Goal: Task Accomplishment & Management: Complete application form

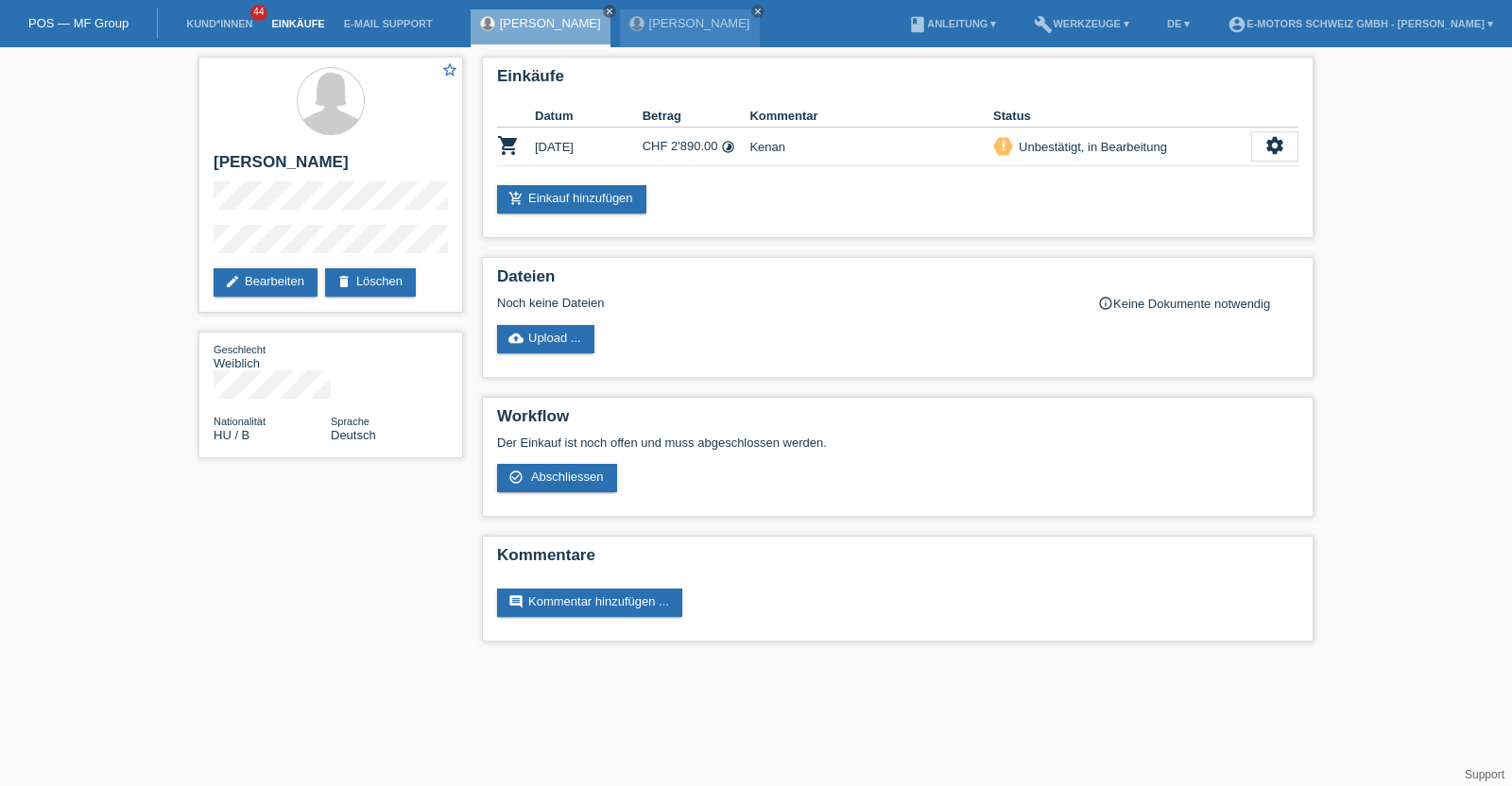
click at [302, 21] on link "Einkäufe" at bounding box center [297, 23] width 72 height 11
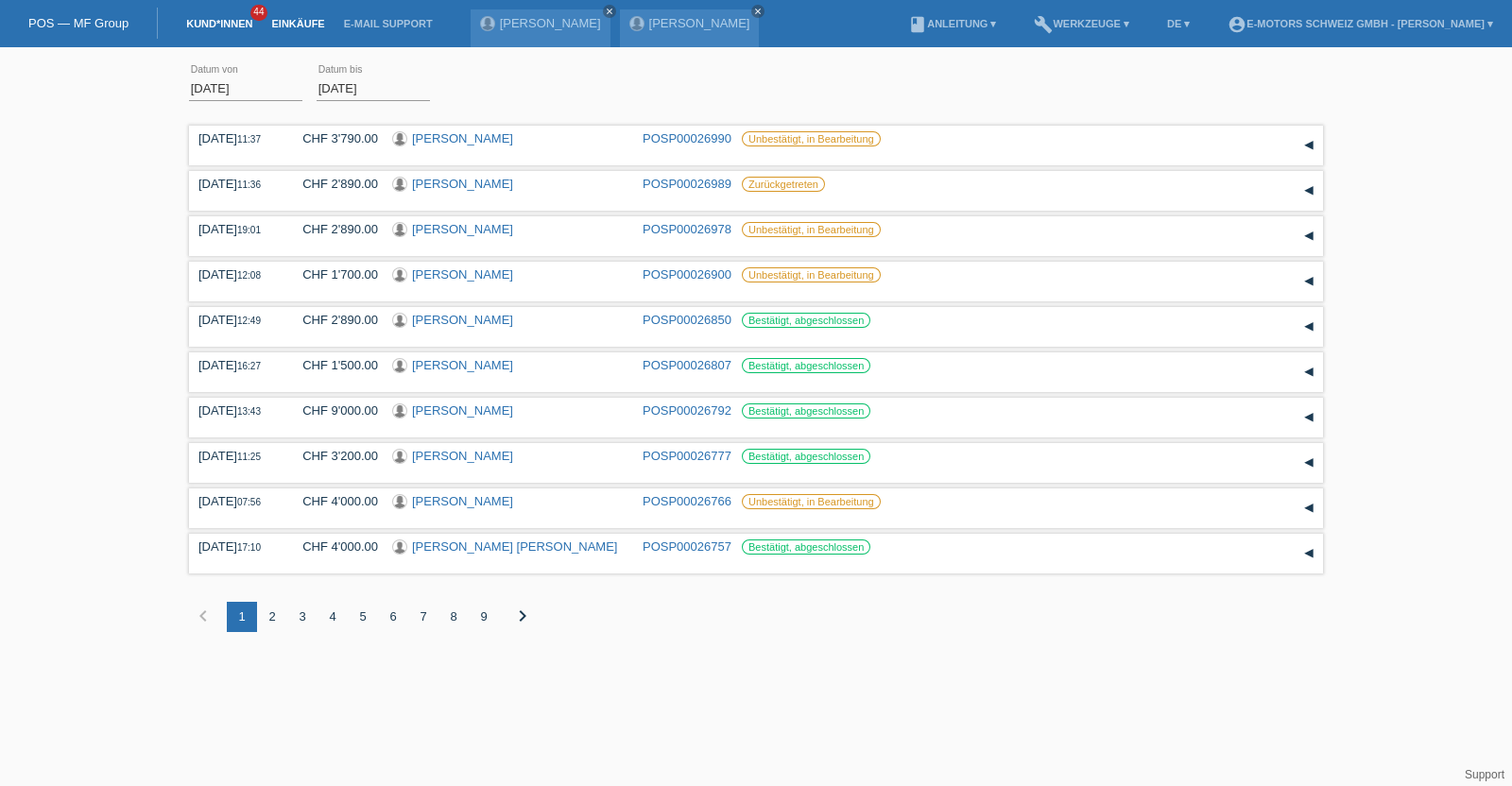
click at [236, 21] on link "Kund*innen" at bounding box center [219, 23] width 85 height 11
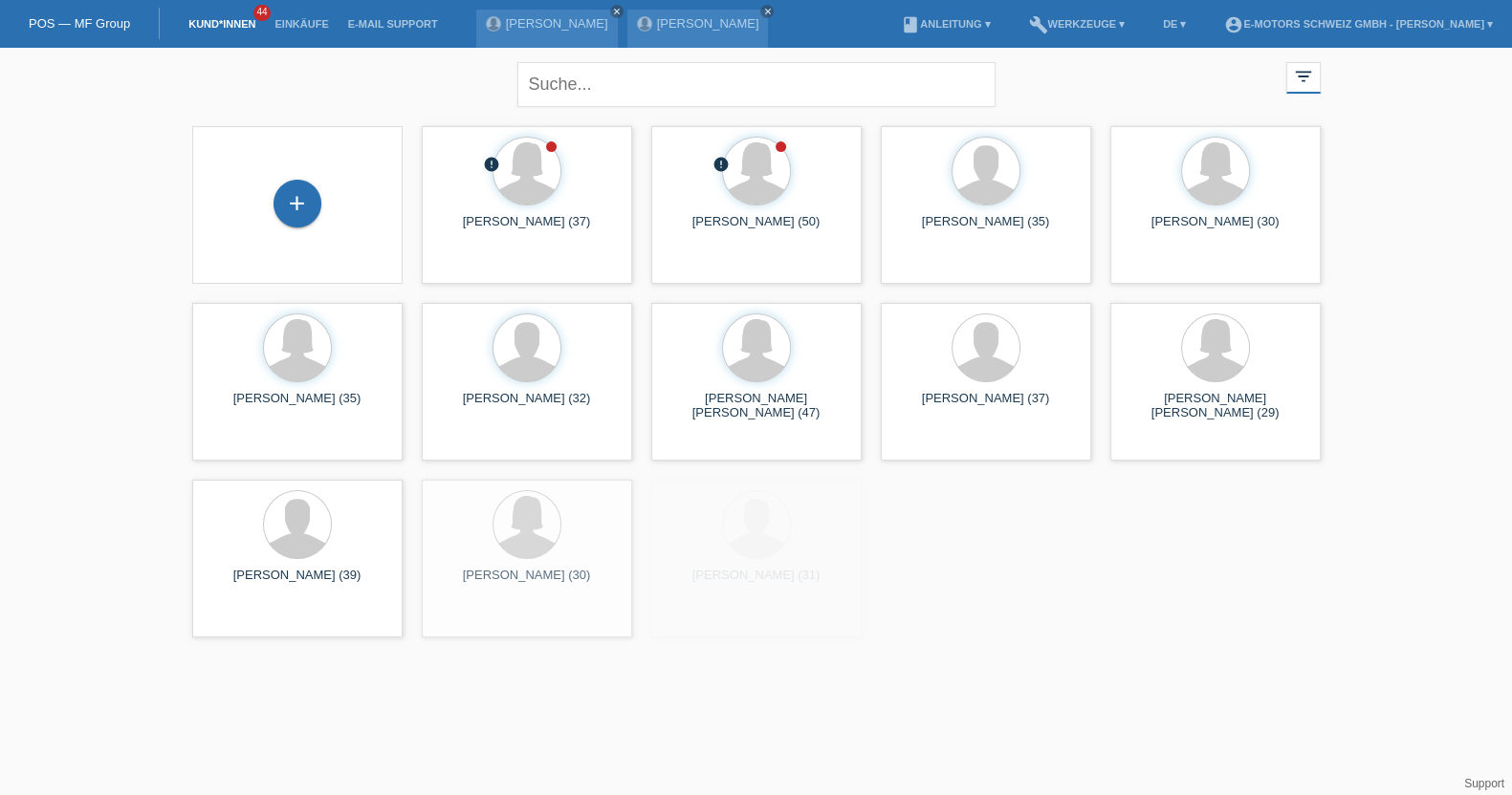
click at [324, 212] on div "+" at bounding box center [297, 204] width 180 height 51
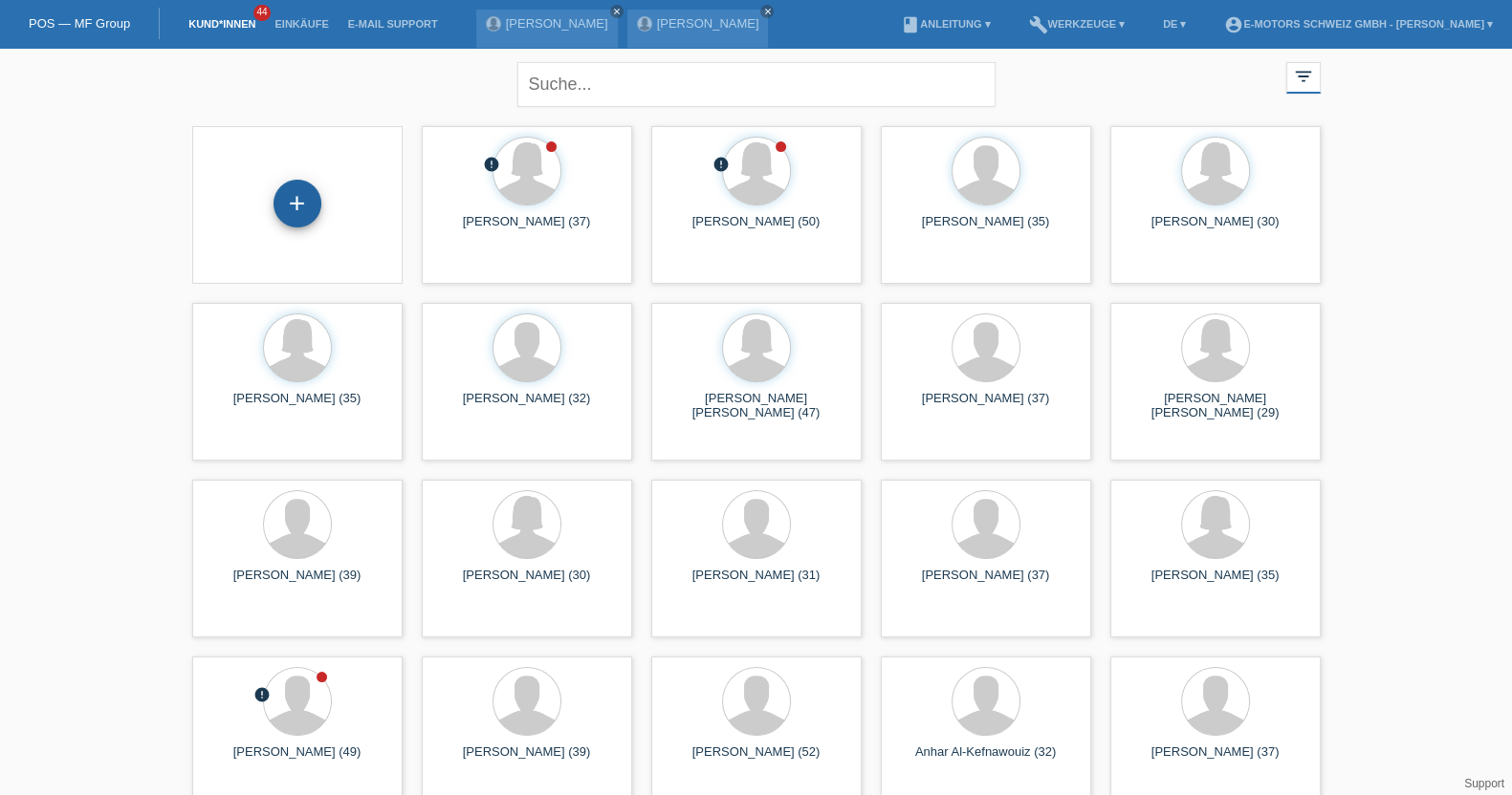
click at [306, 202] on div "+" at bounding box center [297, 203] width 48 height 48
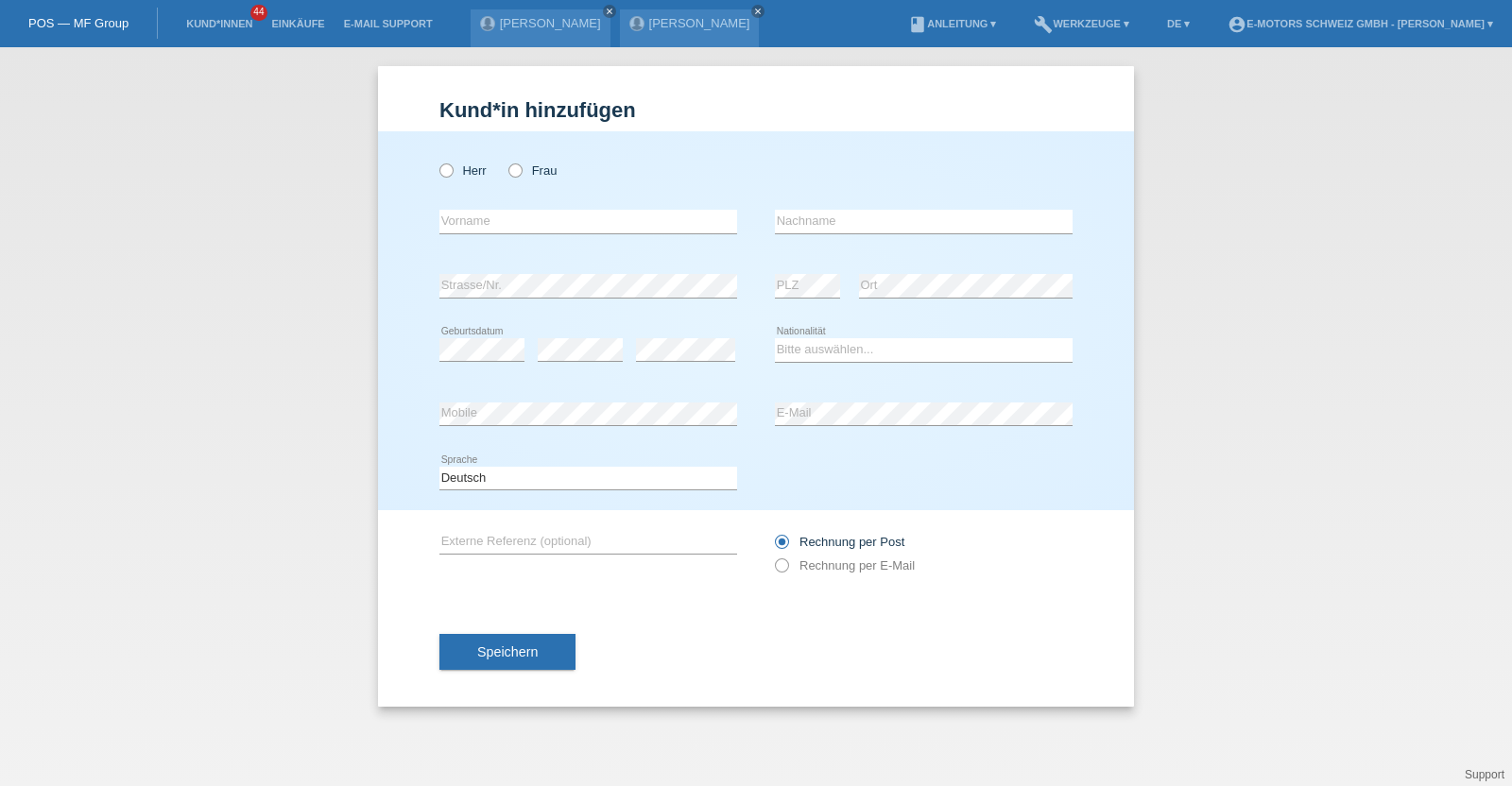
click at [444, 179] on div "Herr Frau" at bounding box center [589, 170] width 298 height 38
click at [437, 161] on icon at bounding box center [437, 161] width 0 height 0
click at [449, 168] on input "Herr" at bounding box center [446, 170] width 12 height 12
radio input "true"
click at [869, 352] on select "Bitte auswählen... Schweiz Deutschland Liechtenstein Österreich ------------ Af…" at bounding box center [924, 349] width 298 height 23
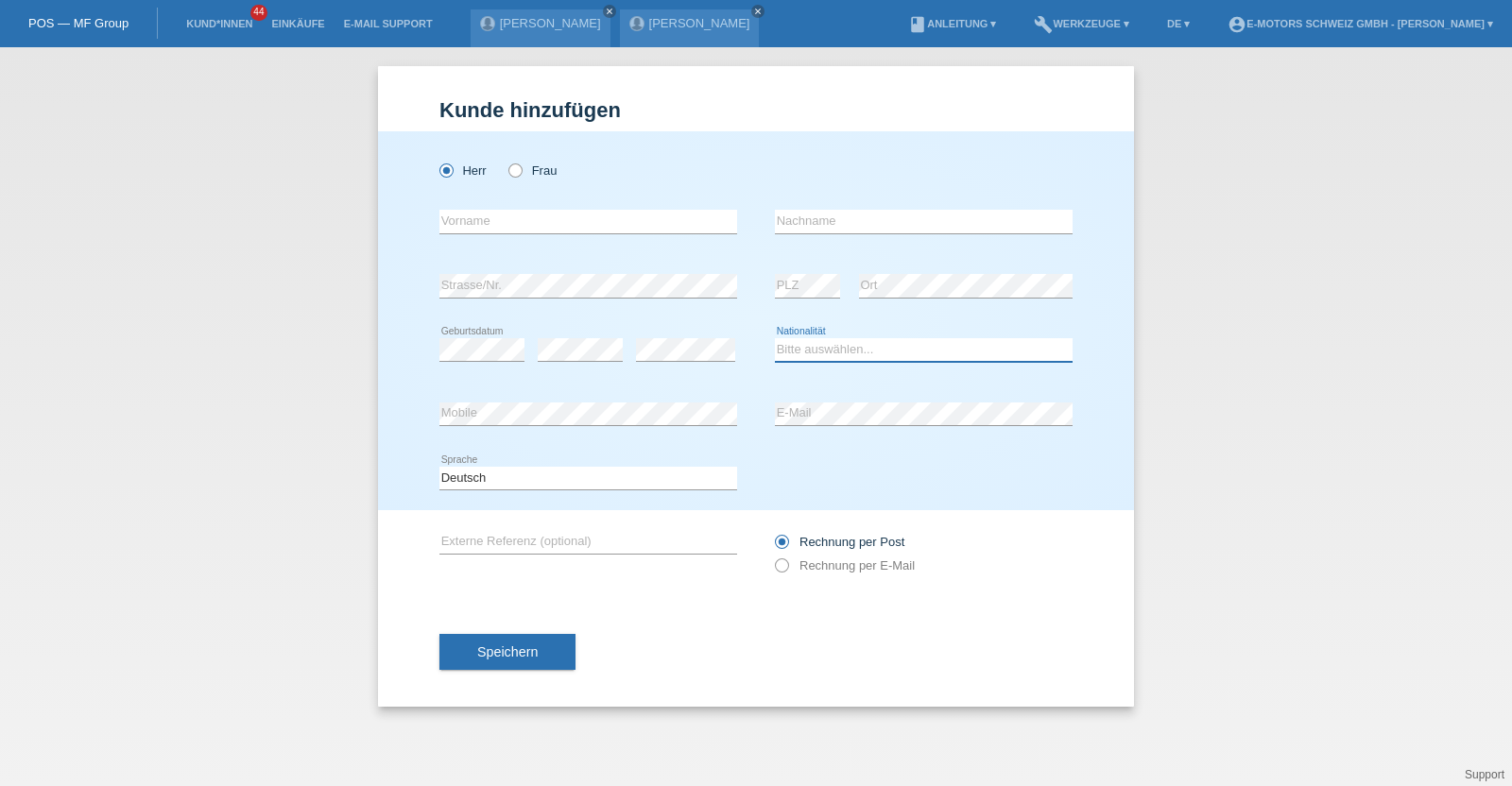
select select "AF"
click at [775, 338] on select "Bitte auswählen... Schweiz Deutschland Liechtenstein Österreich ------------ Af…" at bounding box center [924, 349] width 298 height 23
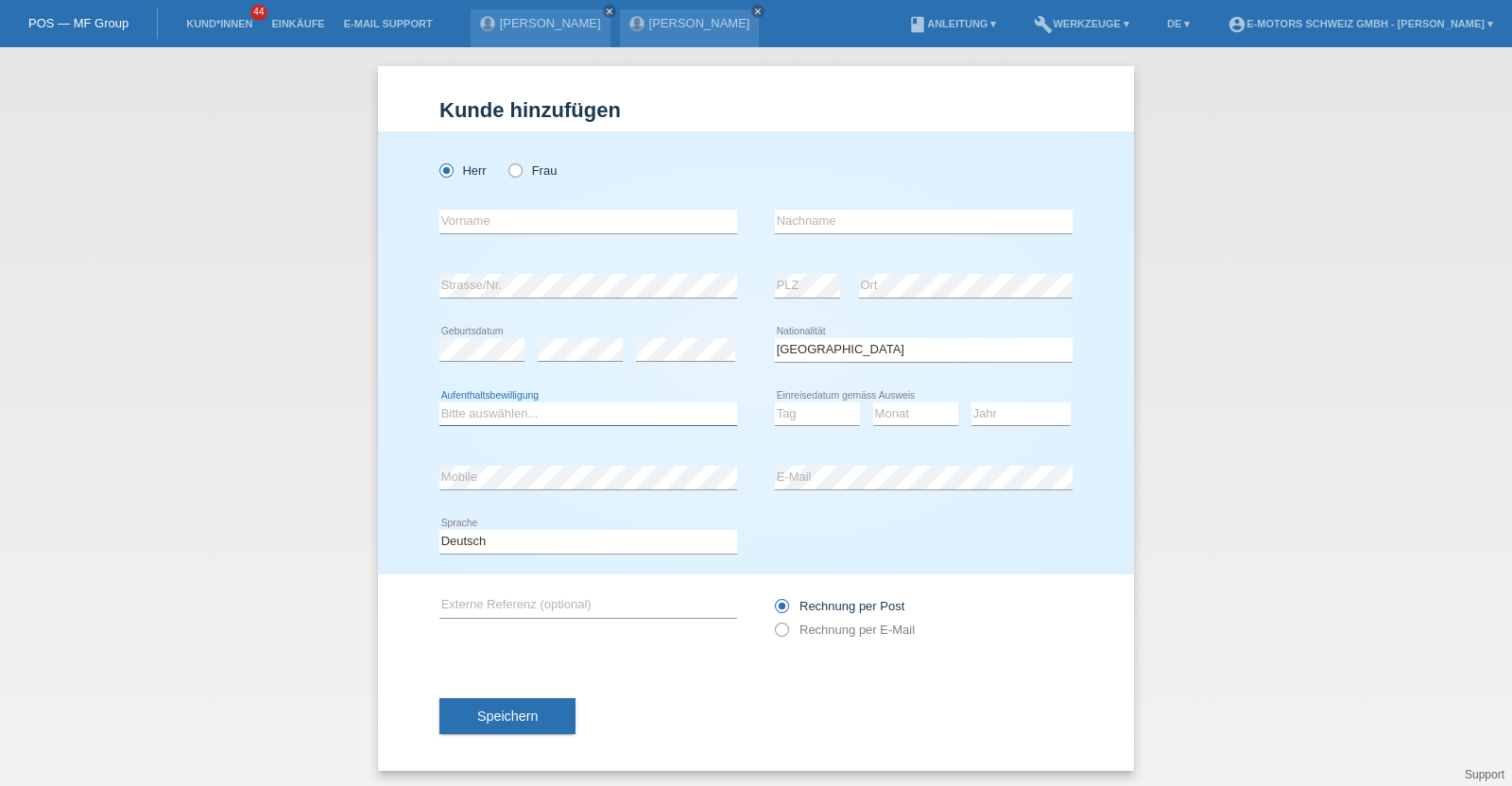
click at [531, 410] on select "Bitte auswählen... C B B - Flüchtlingsstatus Andere" at bounding box center [589, 413] width 298 height 23
select select "B"
click at [440, 402] on select "Bitte auswählen... C B B - Flüchtlingsstatus Andere" at bounding box center [589, 413] width 298 height 23
click at [804, 522] on div "Deutsch Français Italiano English error Sprache" at bounding box center [756, 541] width 633 height 64
click at [789, 413] on select "Tag 01 02 03 04 05 06 07 08 09 10 11" at bounding box center [818, 413] width 85 height 23
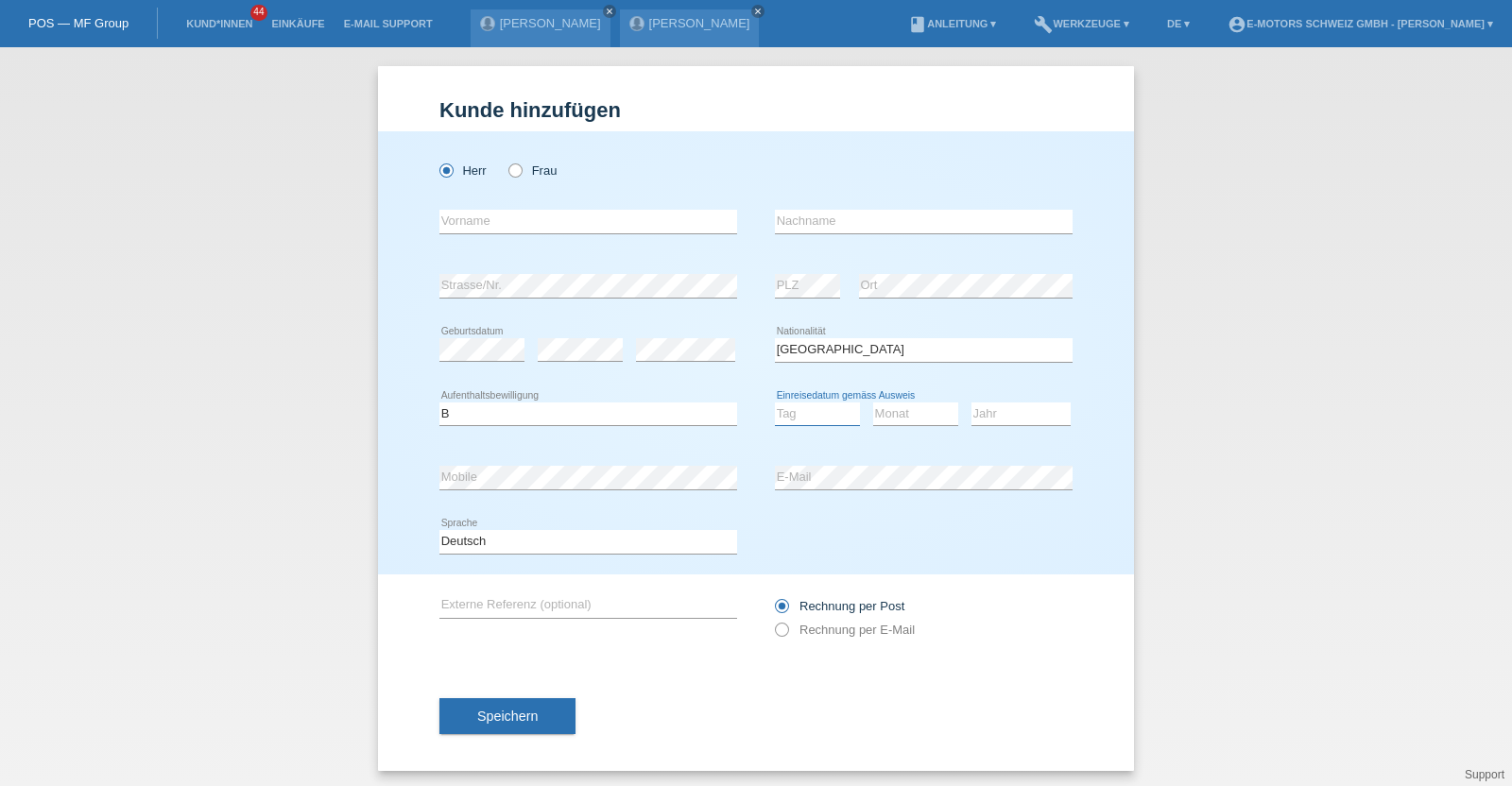
select select "10"
click at [775, 402] on select "Tag 01 02 03 04 05 06 07 08 09 10 11" at bounding box center [818, 413] width 85 height 23
click at [889, 403] on select "Monat 01 02 03 04 05 06 07 08 09 10 11" at bounding box center [915, 413] width 85 height 23
select select "11"
click at [873, 402] on select "Monat 01 02 03 04 05 06 07 08 09 10 11" at bounding box center [915, 413] width 85 height 23
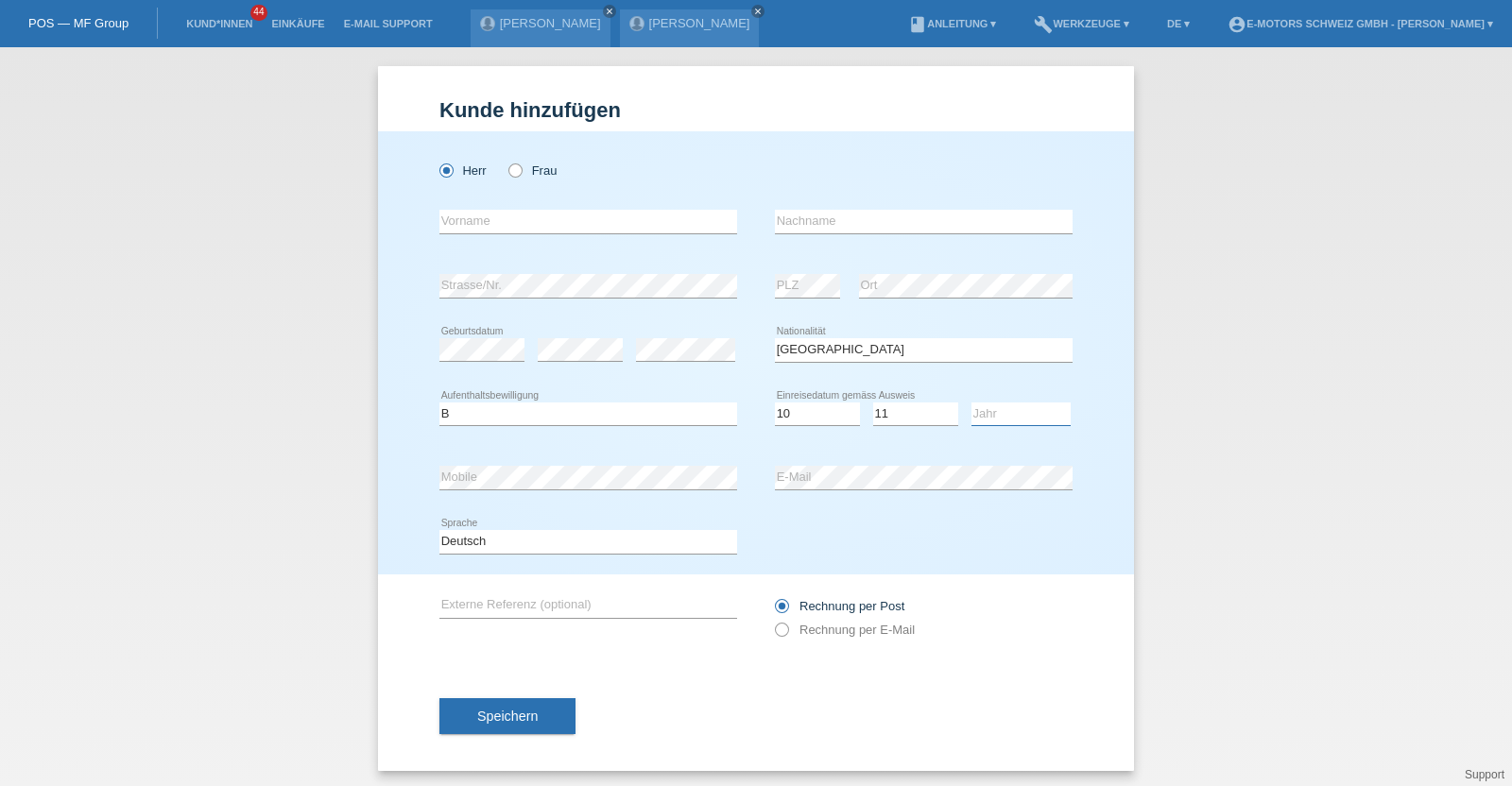
click at [979, 413] on select "Jahr 2025 2024 2023 2022 2021 2020 2019 2018 2017 2016 2015 2014 2013 2012 2011…" at bounding box center [1021, 413] width 100 height 23
select select "2015"
click at [972, 402] on select "Jahr 2025 2024 2023 2022 2021 2020 2019 2018 2017 2016 2015 2014 2013 2012 2011…" at bounding box center [1021, 413] width 100 height 23
click at [739, 254] on div "error Strasse/Nr. error PLZ error Ort" at bounding box center [756, 286] width 633 height 64
click at [506, 220] on input "text" at bounding box center [589, 222] width 298 height 24
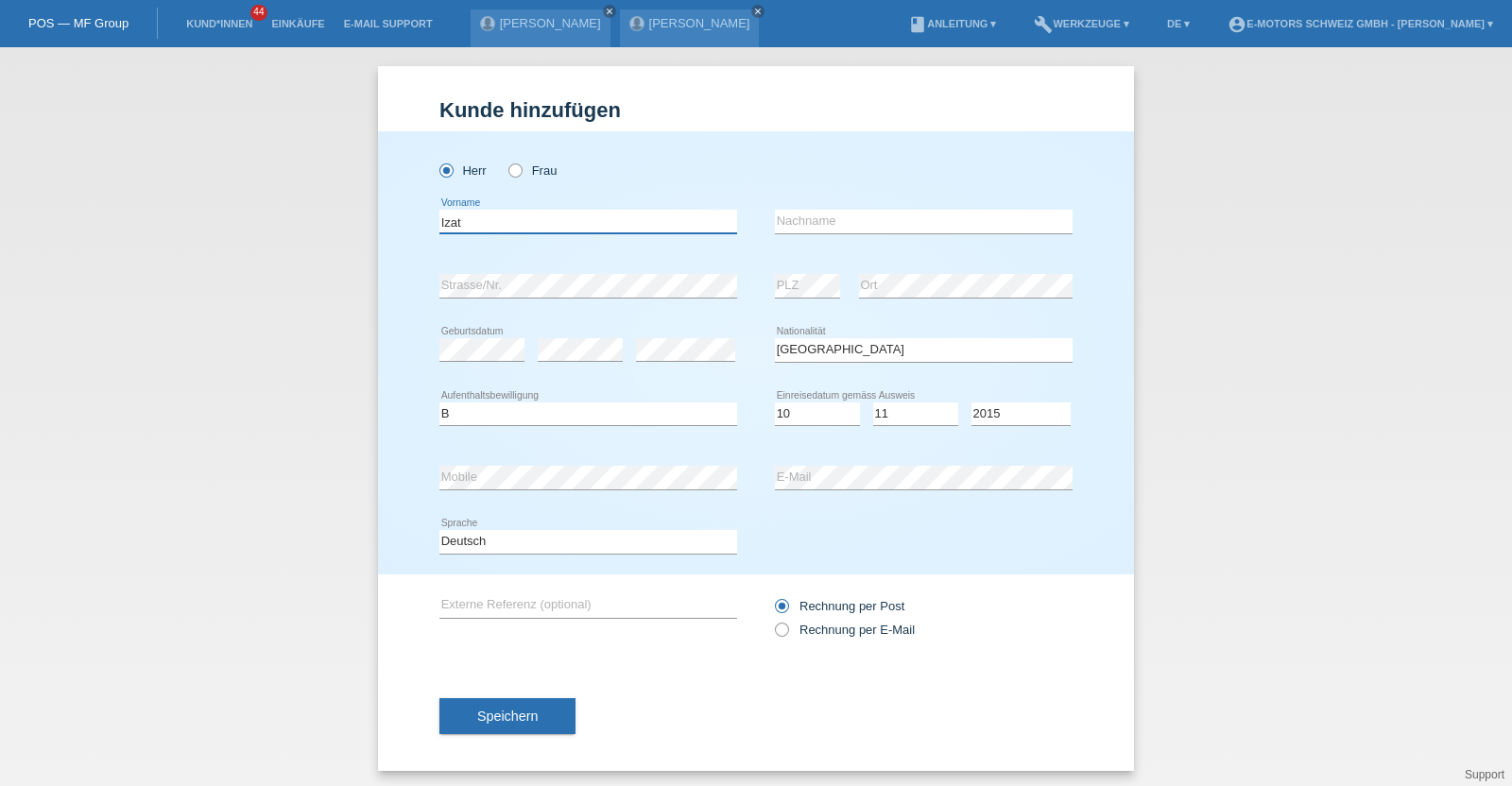
type input "Izat"
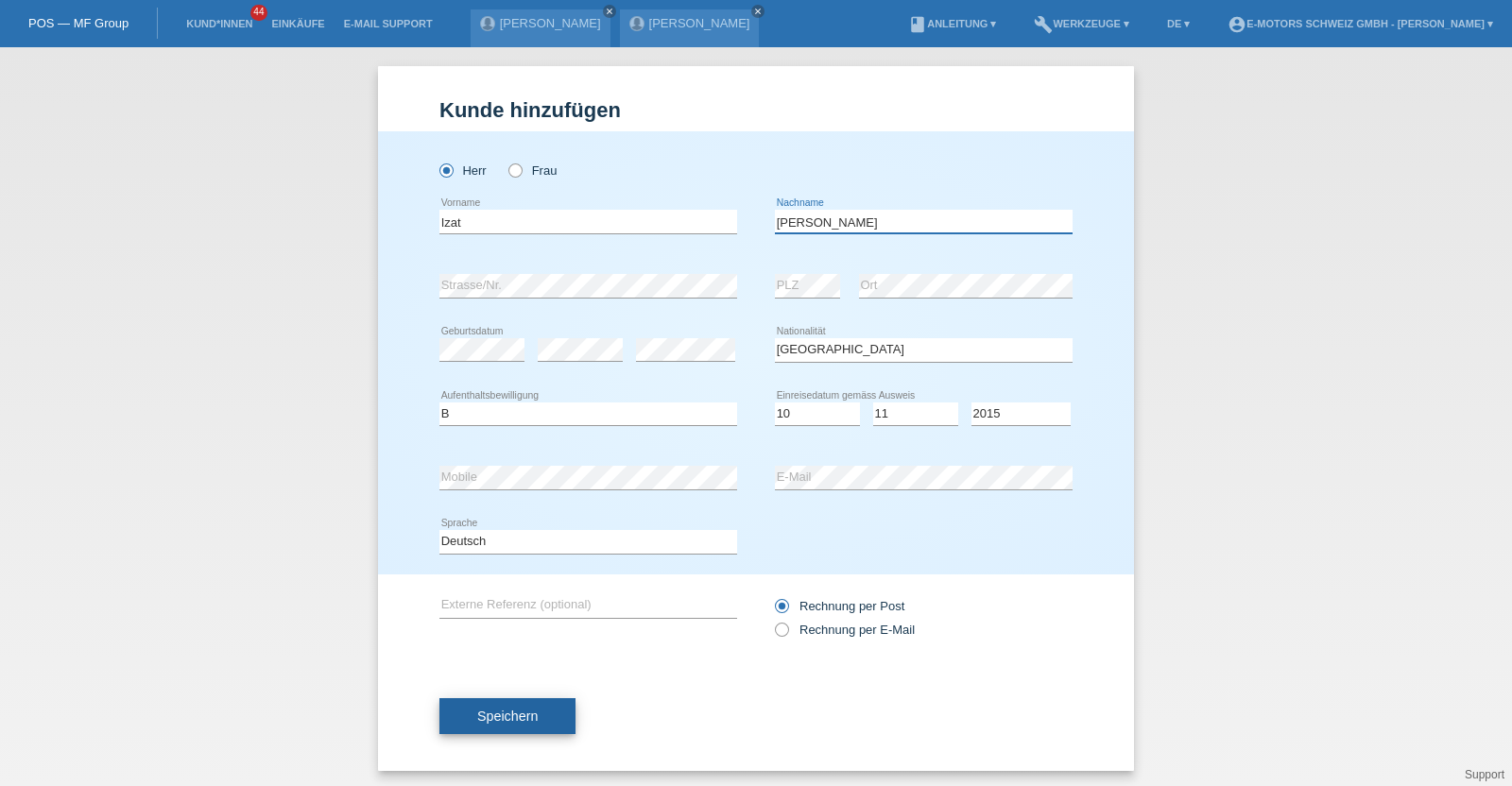
type input "Jafari"
click at [524, 727] on button "Speichern" at bounding box center [508, 716] width 136 height 36
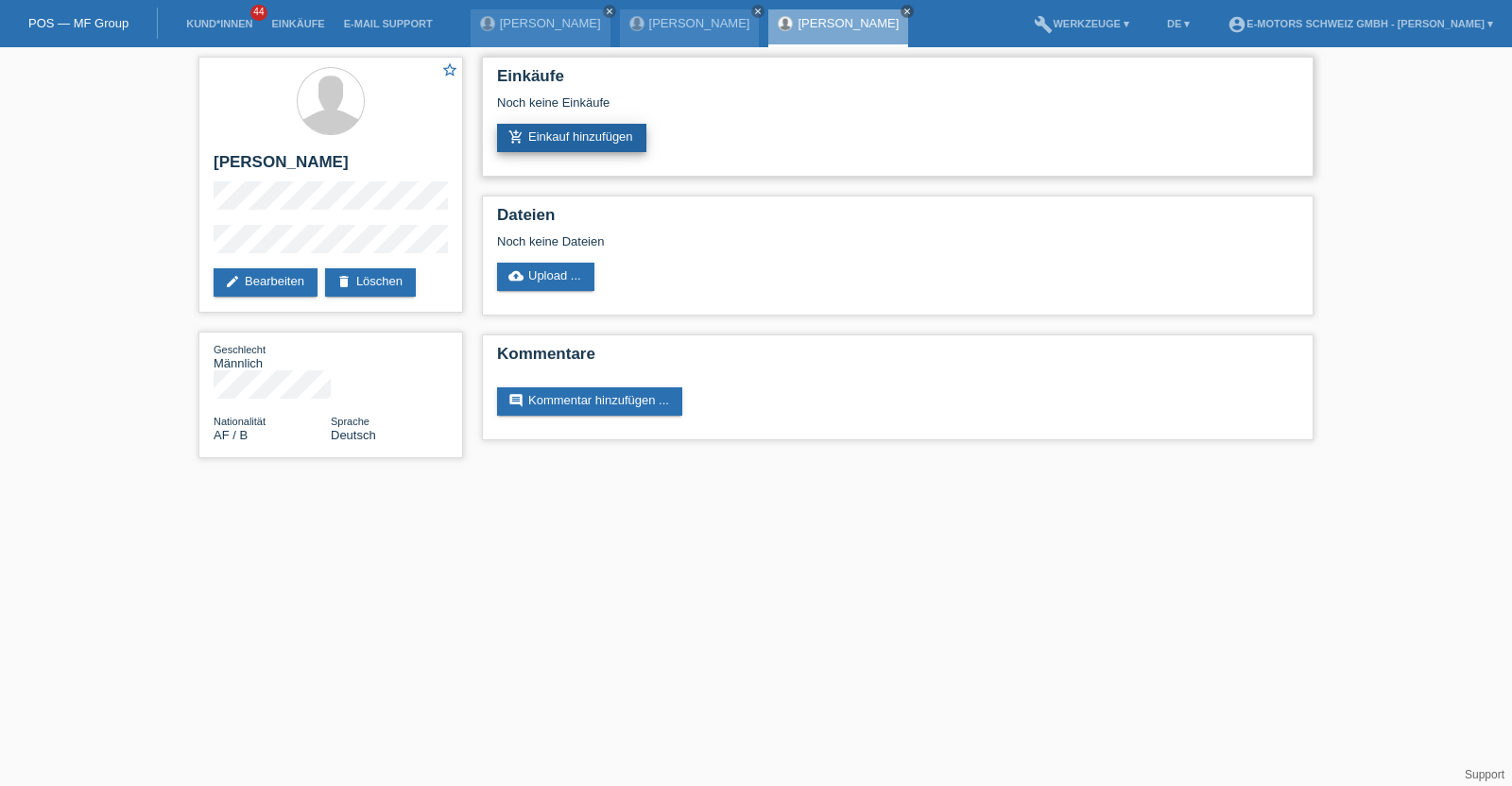
click at [538, 134] on link "add_shopping_cart Einkauf hinzufügen" at bounding box center [571, 138] width 149 height 29
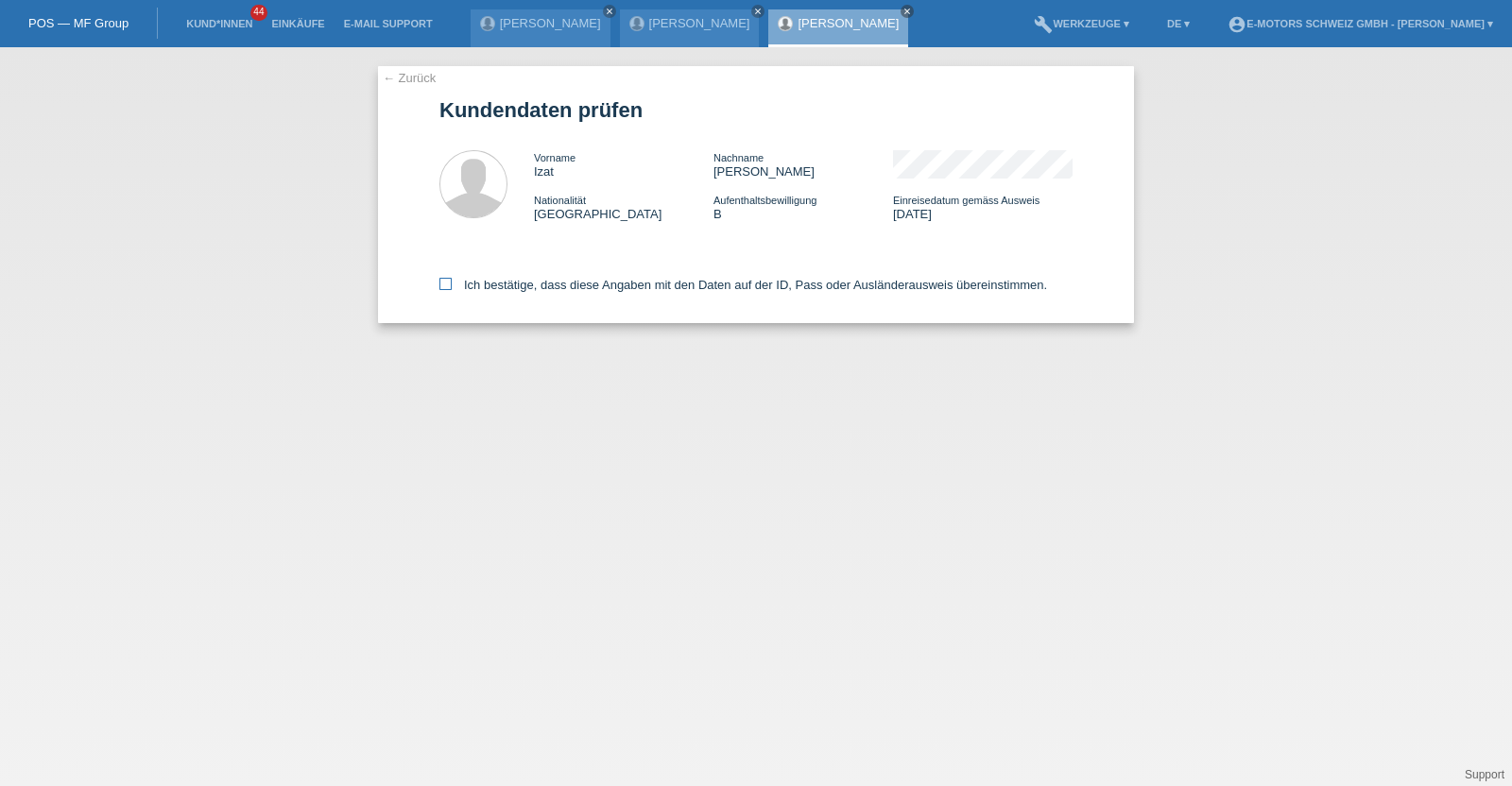
click at [521, 280] on label "Ich bestätige, dass diese Angaben mit den Daten auf der ID, Pass oder Ausländer…" at bounding box center [744, 285] width 608 height 14
click at [452, 280] on input "Ich bestätige, dass diese Angaben mit den Daten auf der ID, Pass oder Ausländer…" at bounding box center [446, 284] width 12 height 12
checkbox input "true"
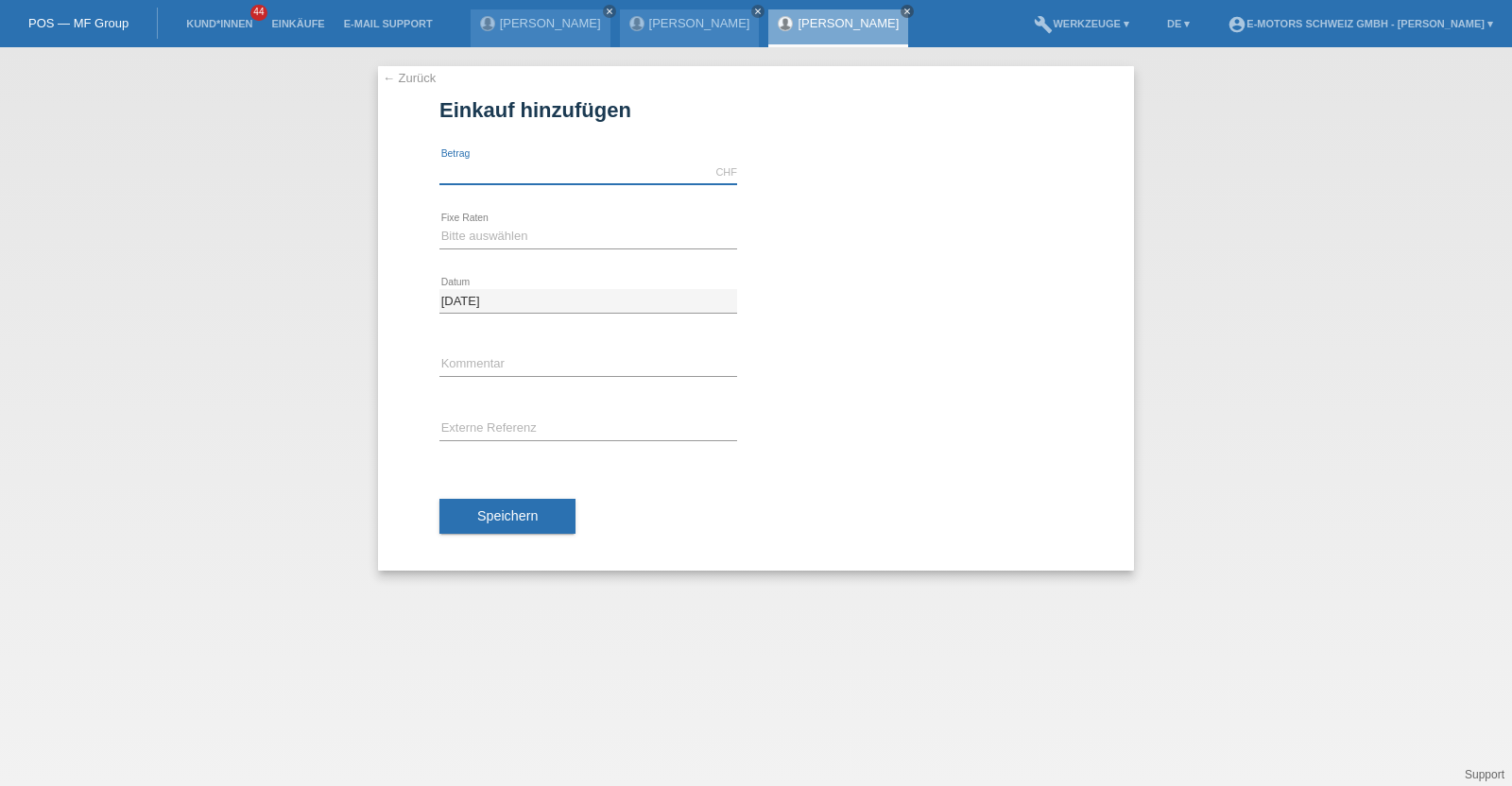
click at [537, 171] on input "text" at bounding box center [589, 173] width 298 height 24
click at [530, 238] on select "Bitte auswählen 12 Raten 24 Raten 36 Raten 48 Raten" at bounding box center [589, 236] width 298 height 23
click at [511, 178] on input "2890.00" at bounding box center [589, 173] width 298 height 24
drag, startPoint x: 511, startPoint y: 178, endPoint x: 383, endPoint y: 170, distance: 128.2
click at [383, 170] on div "← Zurück Einkauf hinzufügen Verfügbarer Betrag: 2890.00 CHF error [GEOGRAPHIC_D…" at bounding box center [756, 319] width 756 height 505
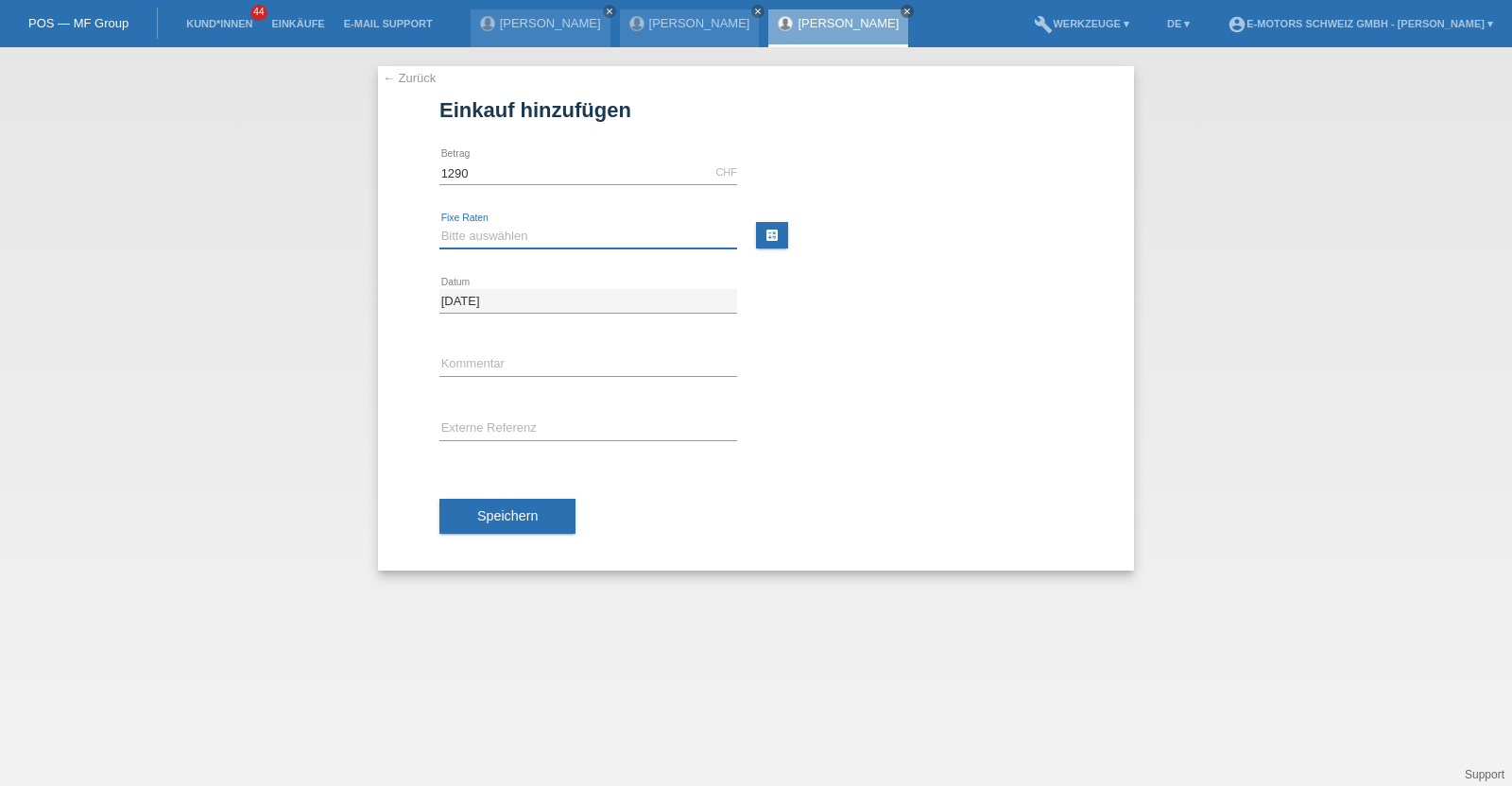
type input "1290.00"
click at [460, 238] on select "Bitte auswählen 12 Raten 24 Raten 36 Raten 48 Raten" at bounding box center [589, 236] width 298 height 23
select select "214"
click at [440, 225] on select "Bitte auswählen 12 Raten 24 Raten 36 Raten 48 Raten" at bounding box center [589, 236] width 298 height 23
click at [484, 511] on span "Speichern" at bounding box center [507, 516] width 60 height 15
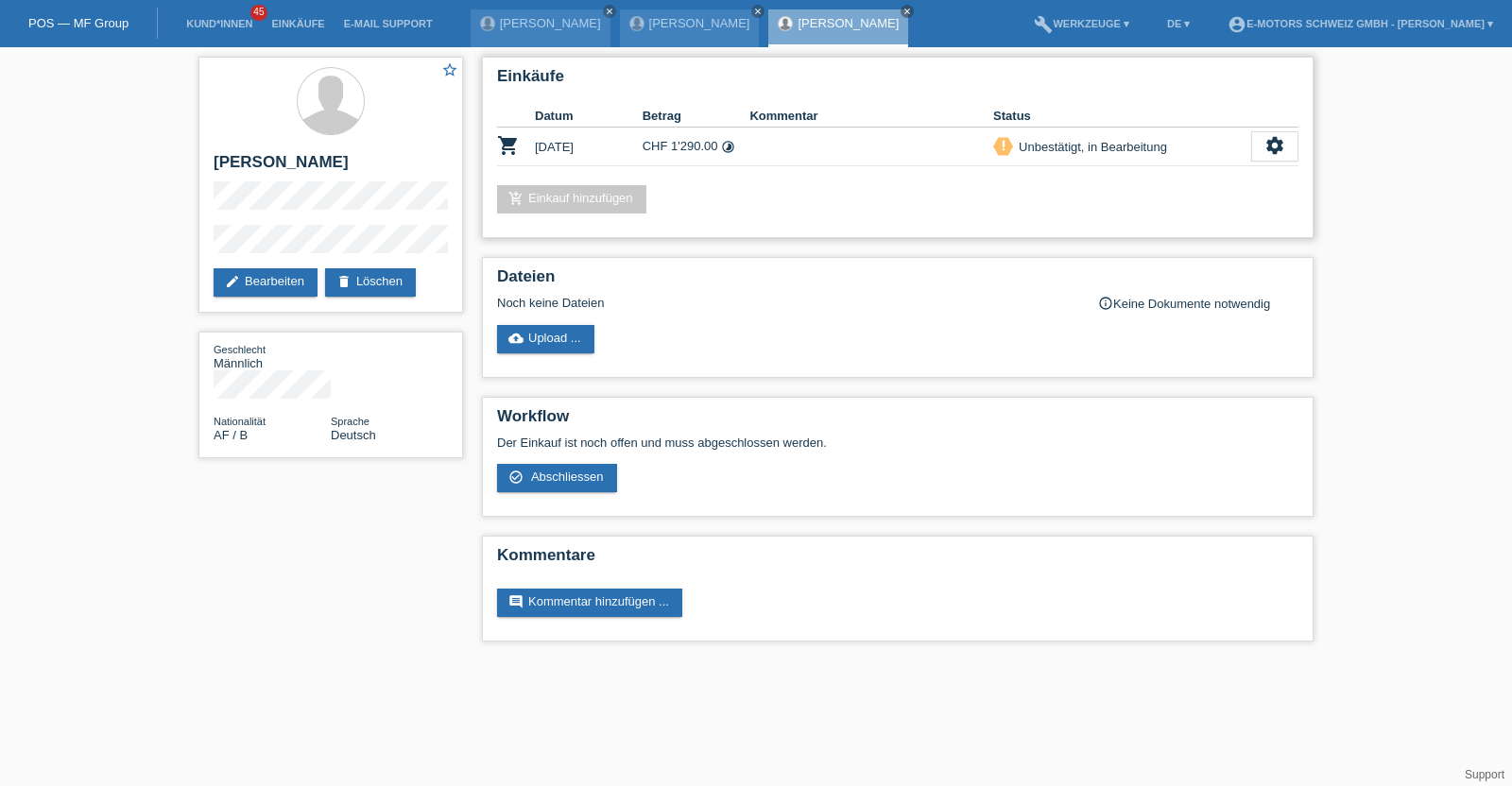
click at [543, 196] on link "add_shopping_cart Einkauf hinzufügen" at bounding box center [571, 199] width 149 height 29
click at [1272, 153] on icon "settings" at bounding box center [1274, 145] width 21 height 21
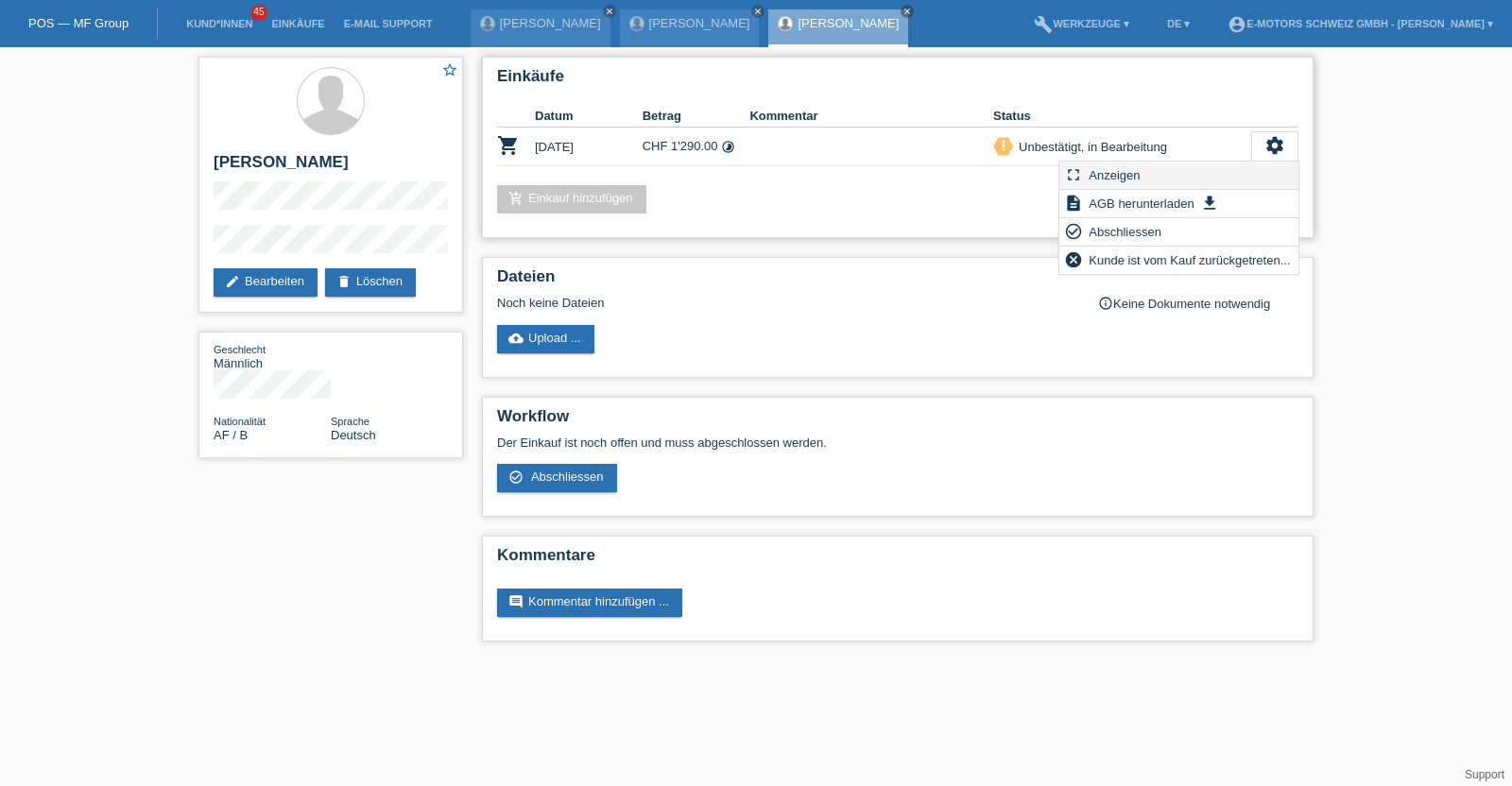
click at [1152, 172] on div "fullscreen Anzeigen" at bounding box center [1179, 176] width 239 height 29
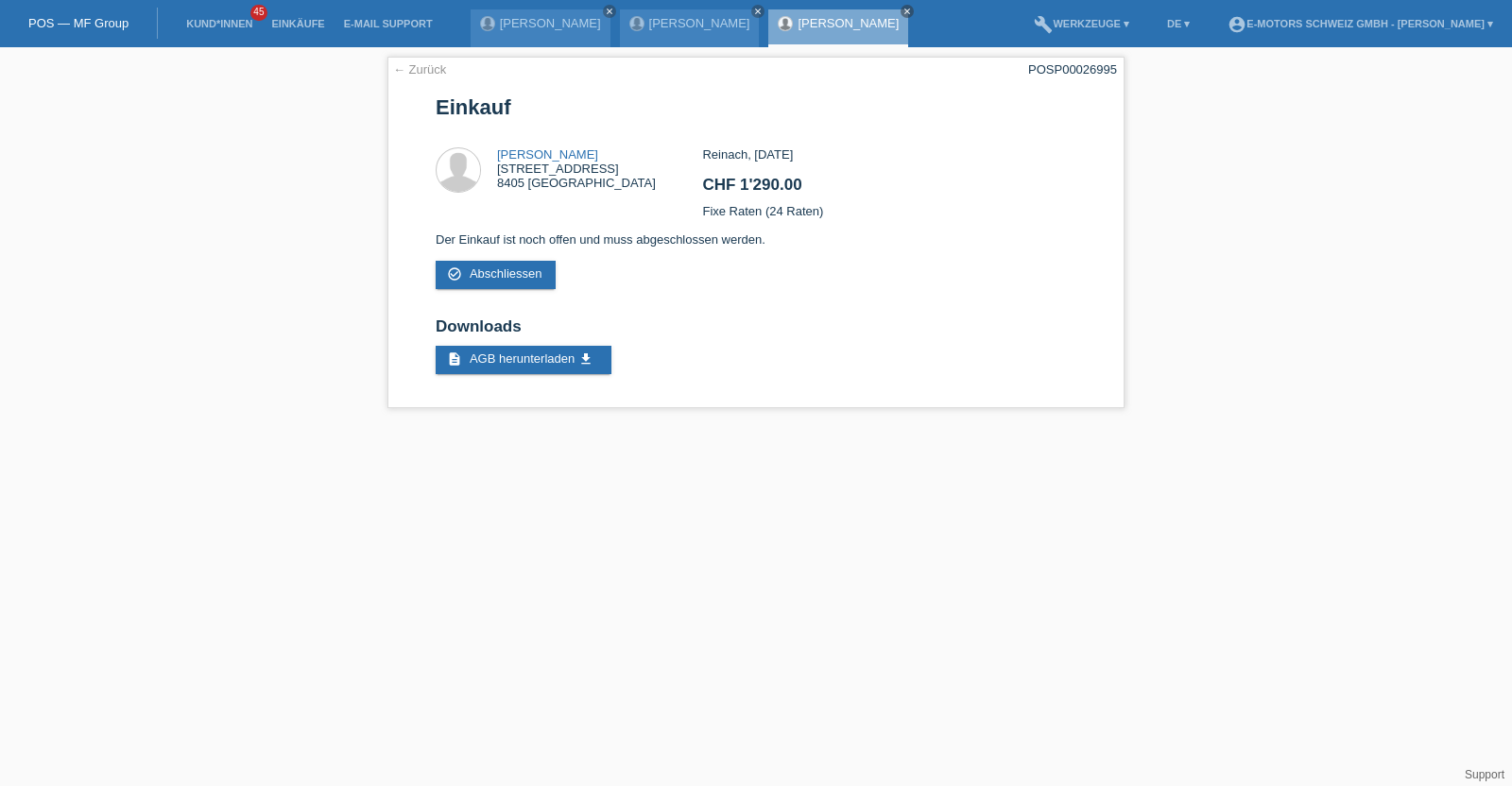
click at [798, 26] on link "[PERSON_NAME]" at bounding box center [848, 23] width 102 height 14
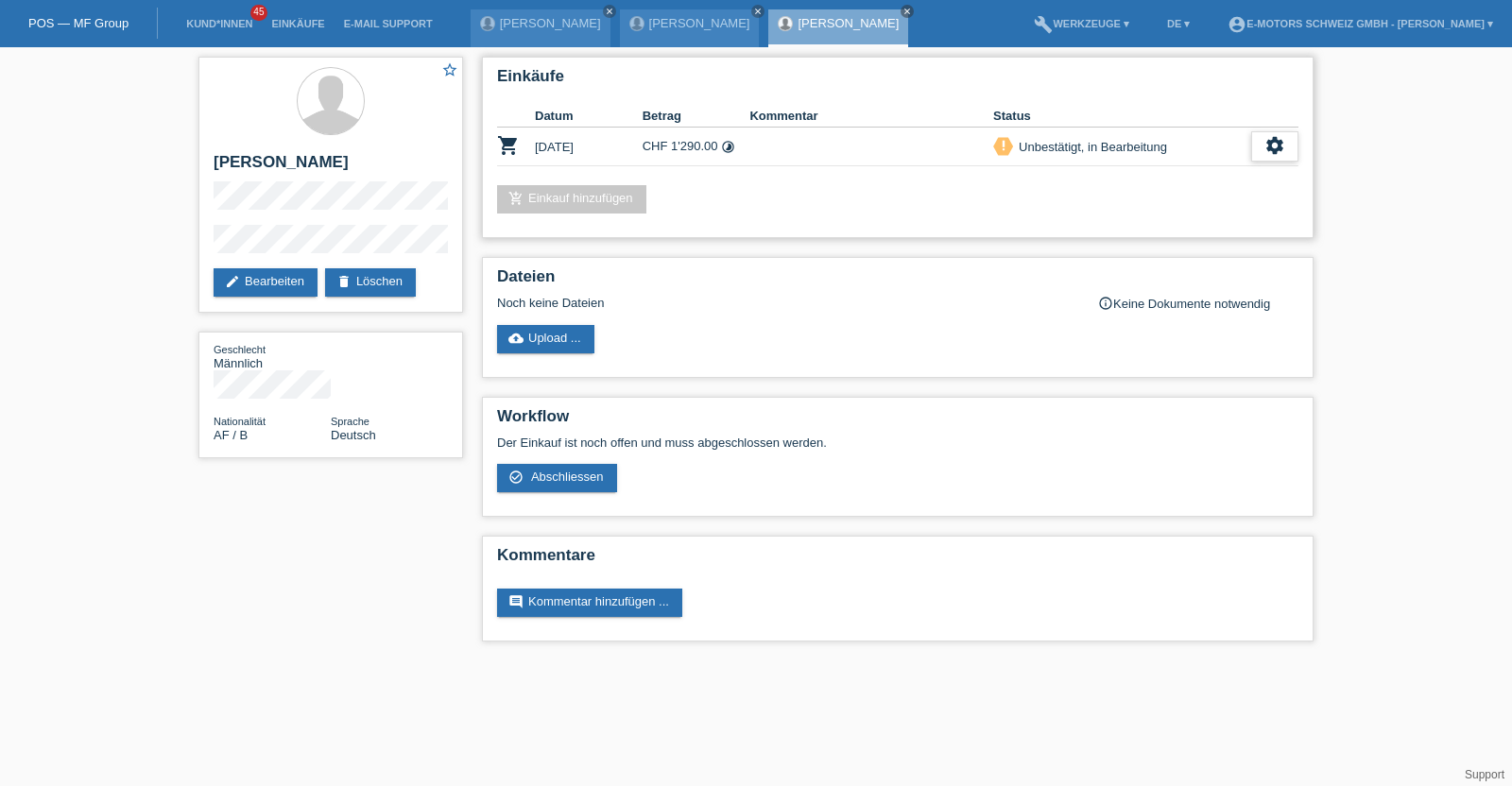
click at [1266, 141] on icon "settings" at bounding box center [1274, 145] width 21 height 21
click at [1128, 259] on span "Kunde ist vom Kauf zurückgetreten..." at bounding box center [1189, 259] width 207 height 23
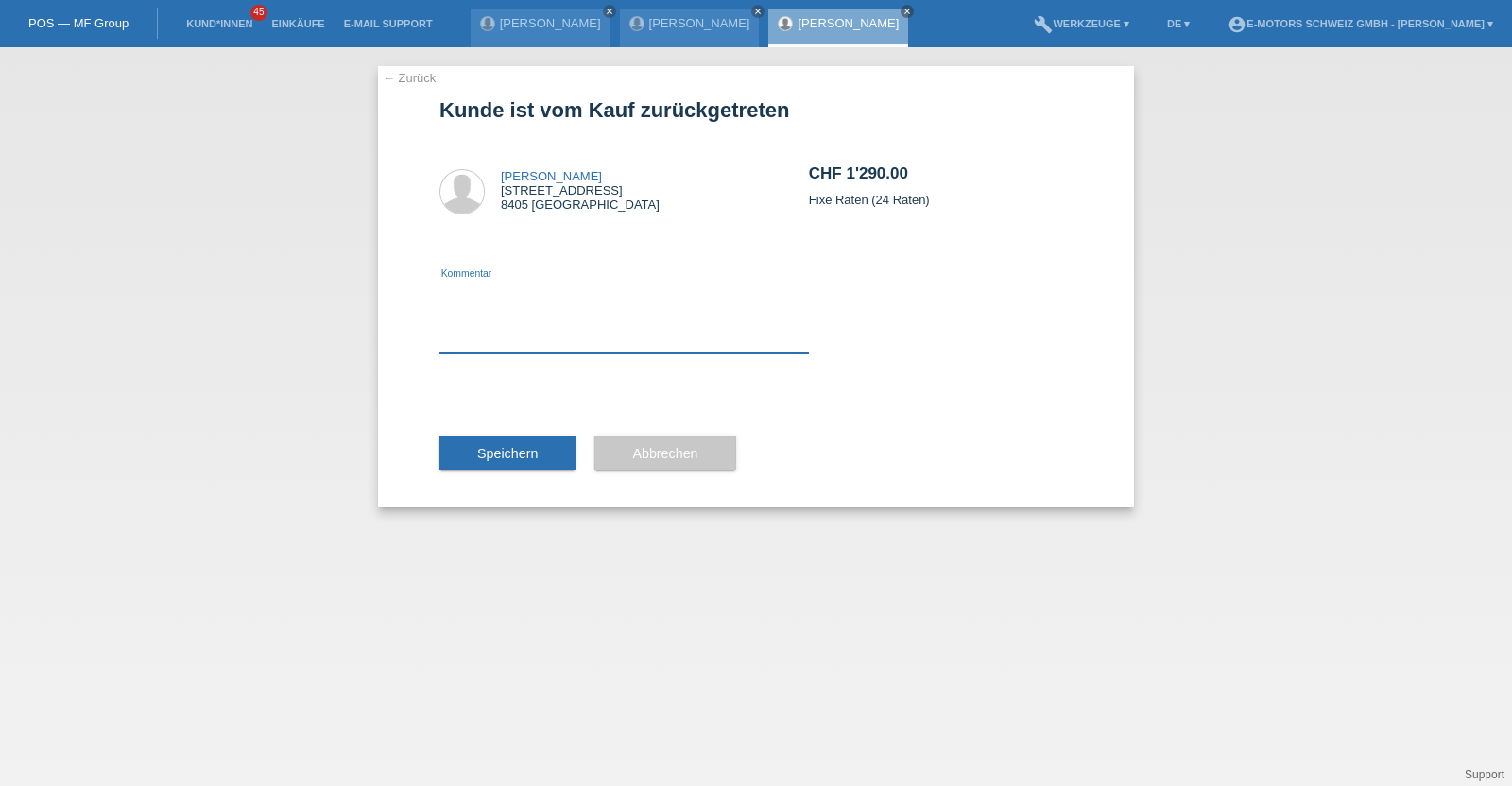
click at [521, 333] on textarea at bounding box center [624, 318] width 370 height 73
type textarea "kenan"
click at [506, 448] on span "Speichern" at bounding box center [507, 453] width 60 height 15
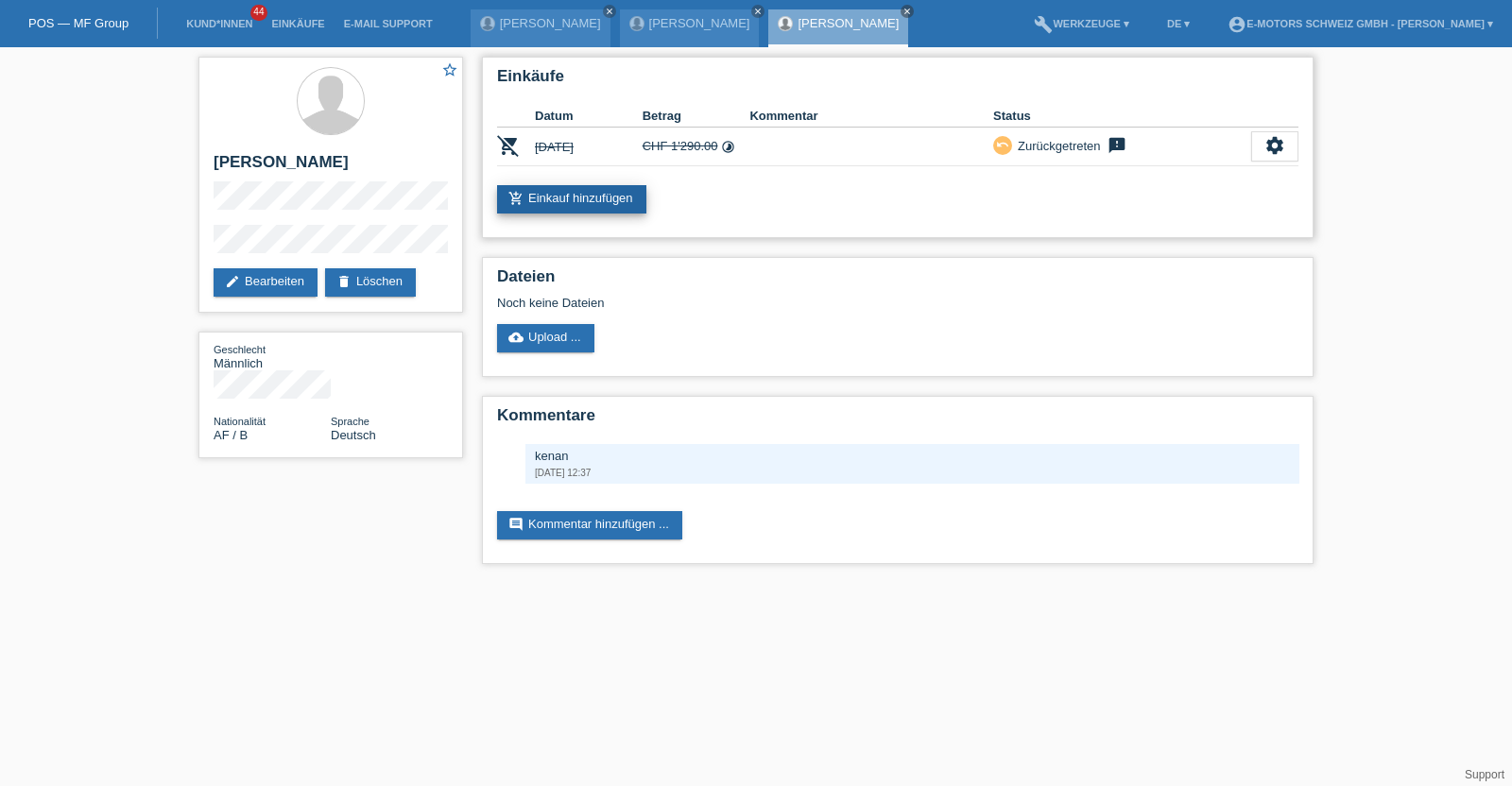
click at [590, 193] on link "add_shopping_cart Einkauf hinzufügen" at bounding box center [571, 199] width 149 height 29
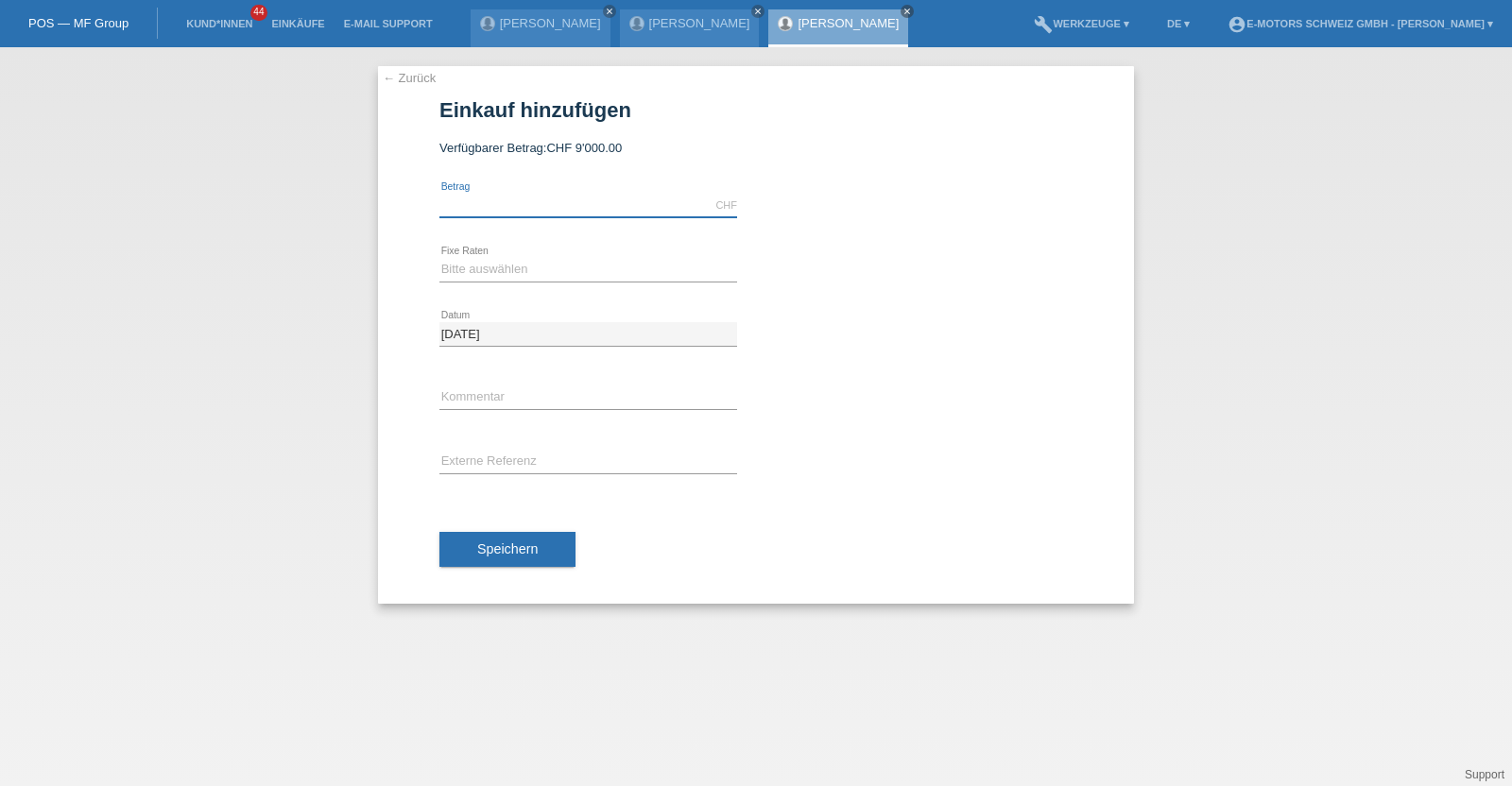
click at [572, 203] on input "text" at bounding box center [589, 205] width 298 height 24
click at [798, 26] on link "[PERSON_NAME]" at bounding box center [848, 23] width 102 height 14
